Goal: Task Accomplishment & Management: Manage account settings

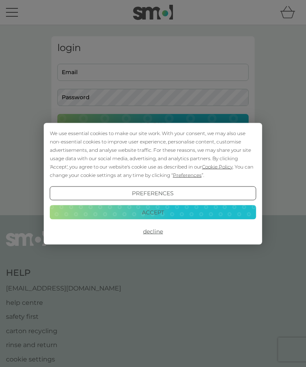
click at [124, 211] on button "Accept" at bounding box center [153, 212] width 206 height 14
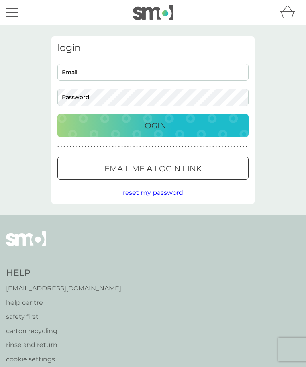
click at [69, 74] on input "Email" at bounding box center [152, 72] width 191 height 17
type input "[PERSON_NAME][EMAIL_ADDRESS][DOMAIN_NAME]"
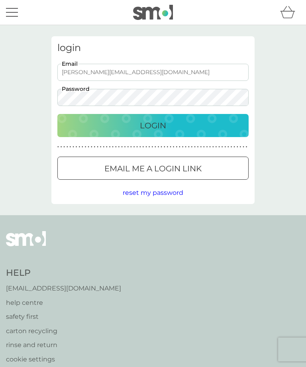
click at [153, 125] on button "Login" at bounding box center [152, 125] width 191 height 23
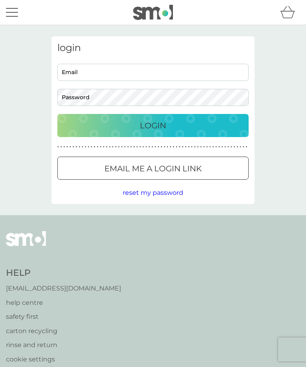
click at [76, 75] on input "Email" at bounding box center [152, 72] width 191 height 17
type input "[PERSON_NAME][EMAIL_ADDRESS][DOMAIN_NAME]"
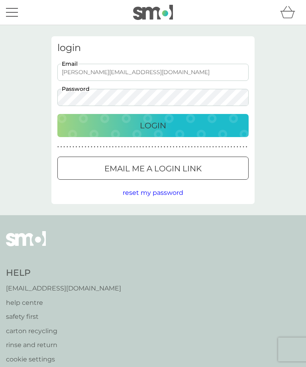
click at [140, 127] on p "Login" at bounding box center [153, 125] width 26 height 13
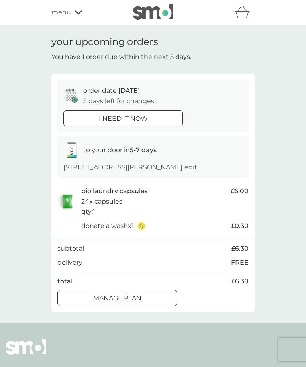
click at [114, 302] on div at bounding box center [117, 298] width 29 height 8
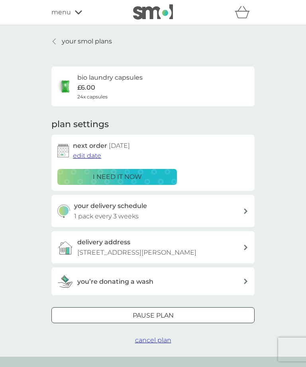
click at [123, 321] on div "Pause plan" at bounding box center [153, 315] width 202 height 10
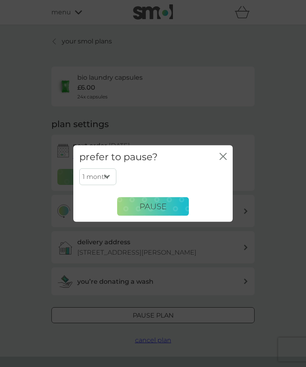
click at [148, 205] on span "Pause" at bounding box center [152, 207] width 27 height 10
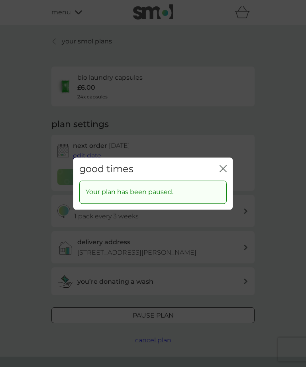
click at [220, 163] on div "good times close" at bounding box center [152, 169] width 159 height 24
click at [221, 163] on div "good times close" at bounding box center [152, 169] width 159 height 24
click at [220, 169] on icon "close" at bounding box center [222, 168] width 7 height 7
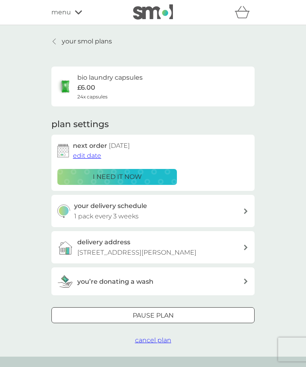
click at [59, 43] on link "your smol plans" at bounding box center [81, 41] width 61 height 10
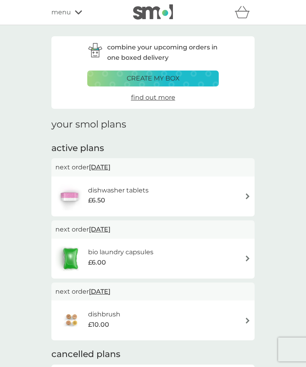
click at [245, 194] on img at bounding box center [248, 196] width 6 height 6
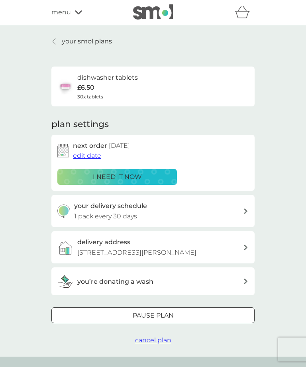
click at [109, 321] on div "Pause plan" at bounding box center [153, 315] width 202 height 10
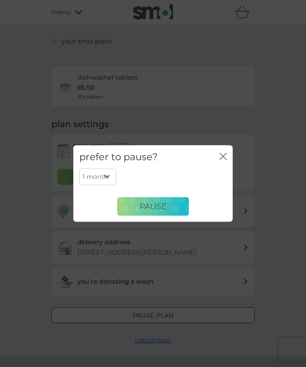
click at [108, 169] on select "1 month 2 months 3 months 4 months 5 months 6 months" at bounding box center [97, 176] width 37 height 17
select select "2"
click at [139, 204] on button "Pause" at bounding box center [153, 206] width 72 height 19
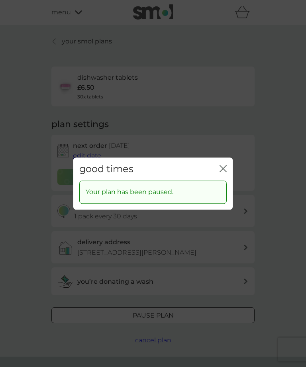
click at [221, 165] on button "close" at bounding box center [222, 169] width 7 height 8
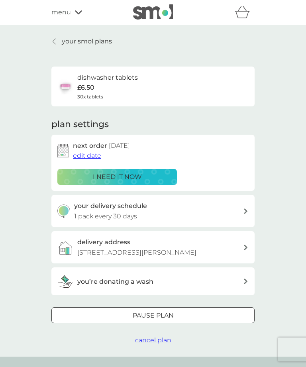
click at [76, 15] on div "menu" at bounding box center [85, 12] width 68 height 10
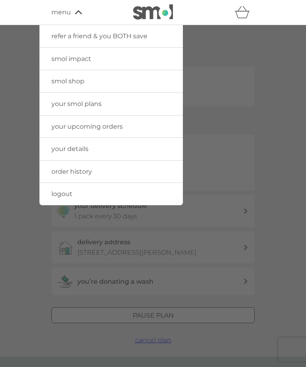
click at [59, 196] on span "logout" at bounding box center [61, 194] width 21 height 8
